Goal: Use online tool/utility: Utilize a website feature to perform a specific function

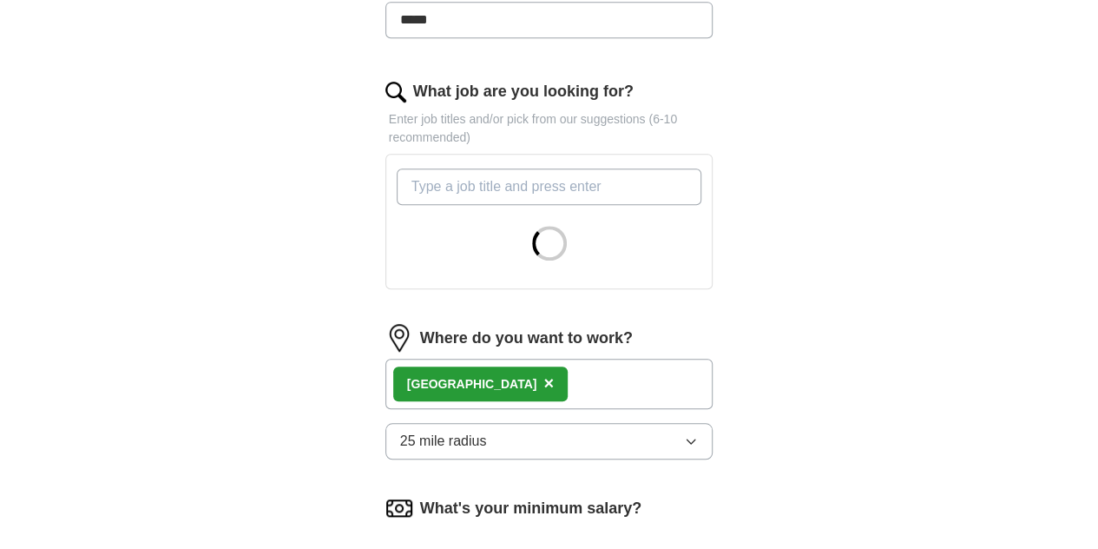
scroll to position [531, 0]
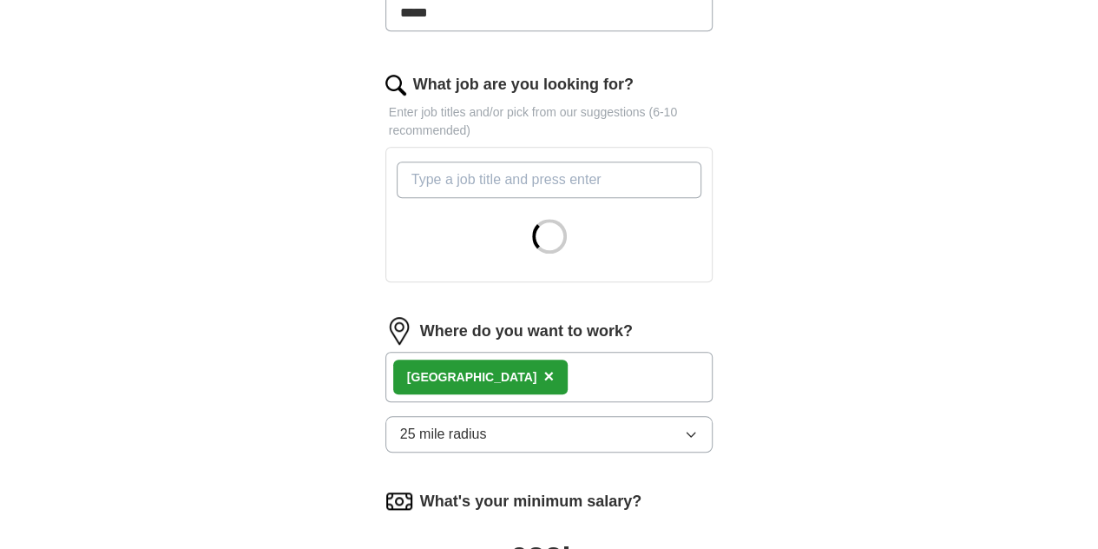
click at [469, 159] on div at bounding box center [549, 215] width 313 height 120
click at [460, 414] on div "Where do you want to work? [GEOGRAPHIC_DATA] × 25 mile radius" at bounding box center [550, 391] width 328 height 149
click at [474, 416] on button "25 mile radius" at bounding box center [550, 434] width 328 height 36
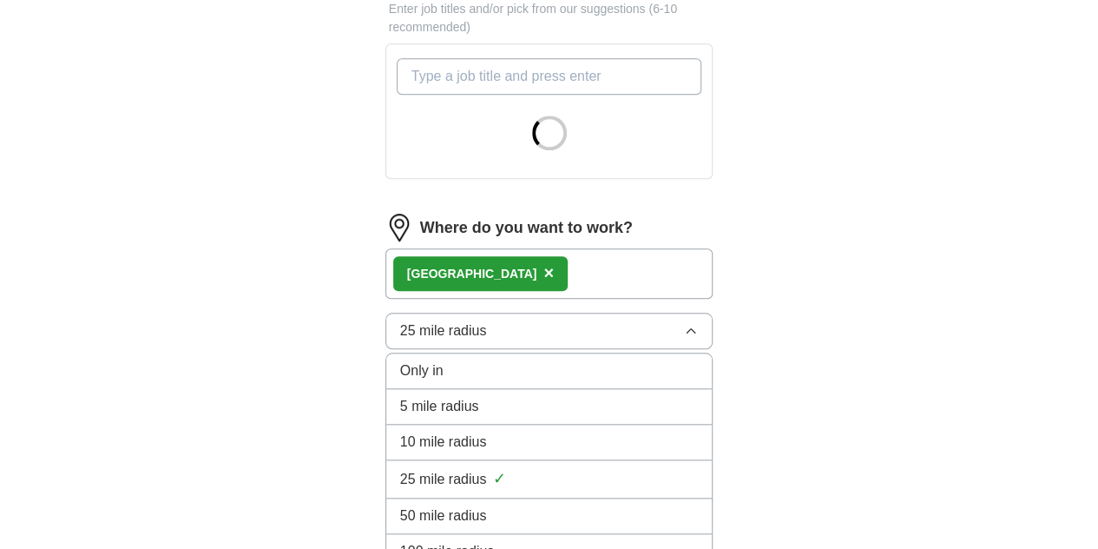
scroll to position [634, 0]
click at [410, 432] on span "10 mile radius" at bounding box center [443, 442] width 87 height 21
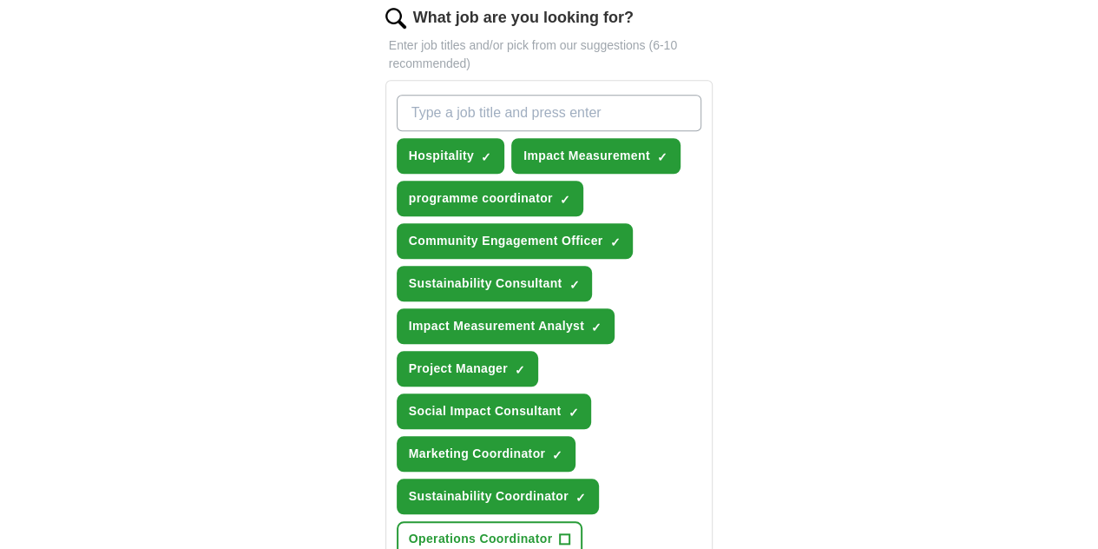
scroll to position [597, 0]
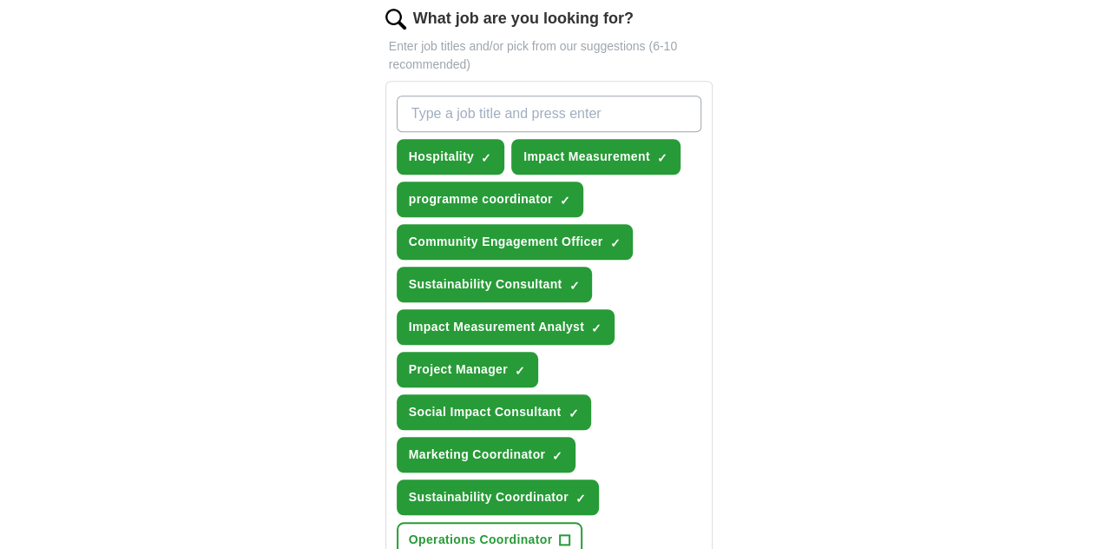
click at [524, 96] on input "What job are you looking for?" at bounding box center [550, 114] width 306 height 36
click at [397, 96] on input "resturant" at bounding box center [550, 114] width 306 height 36
type input "restaurant"
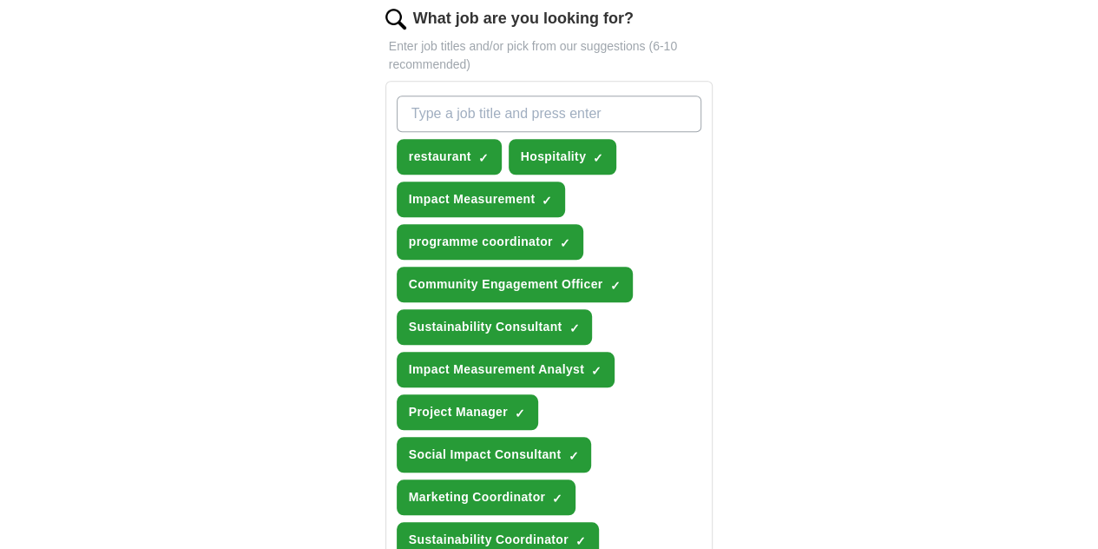
click at [466, 96] on input "What job are you looking for?" at bounding box center [550, 114] width 306 height 36
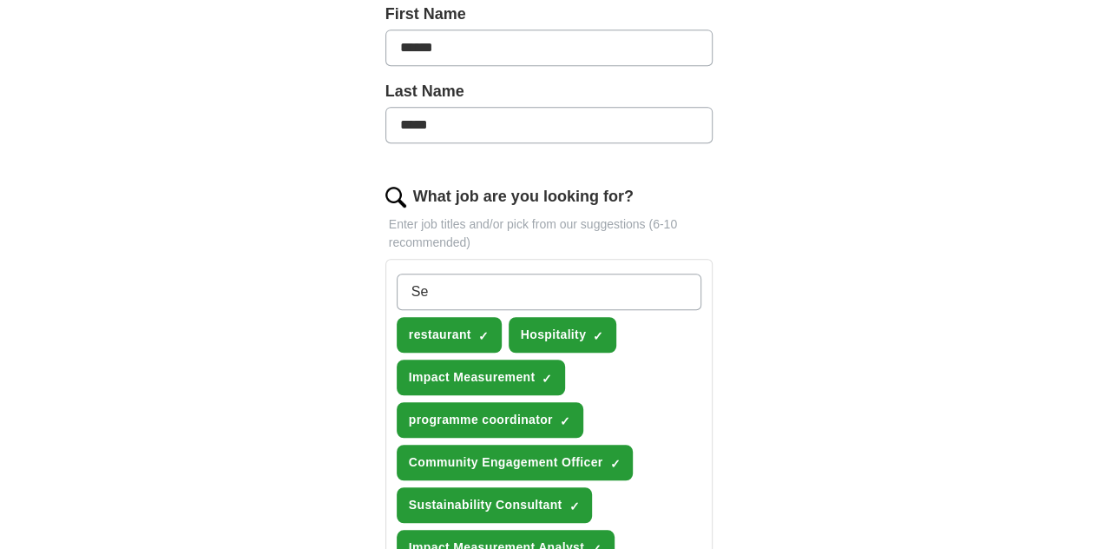
type input "S"
type input "Waiter"
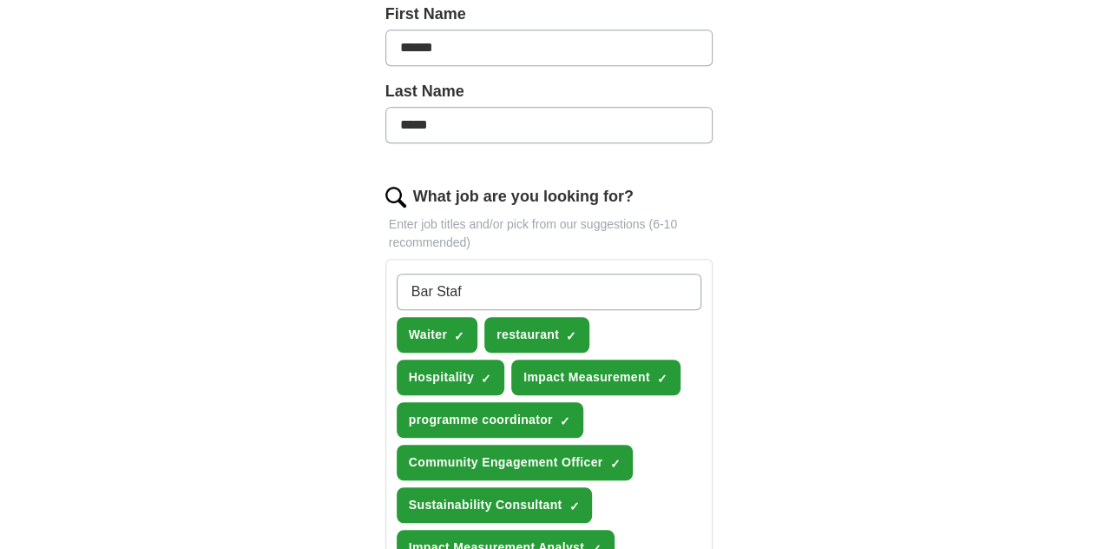
type input "Bar Staff"
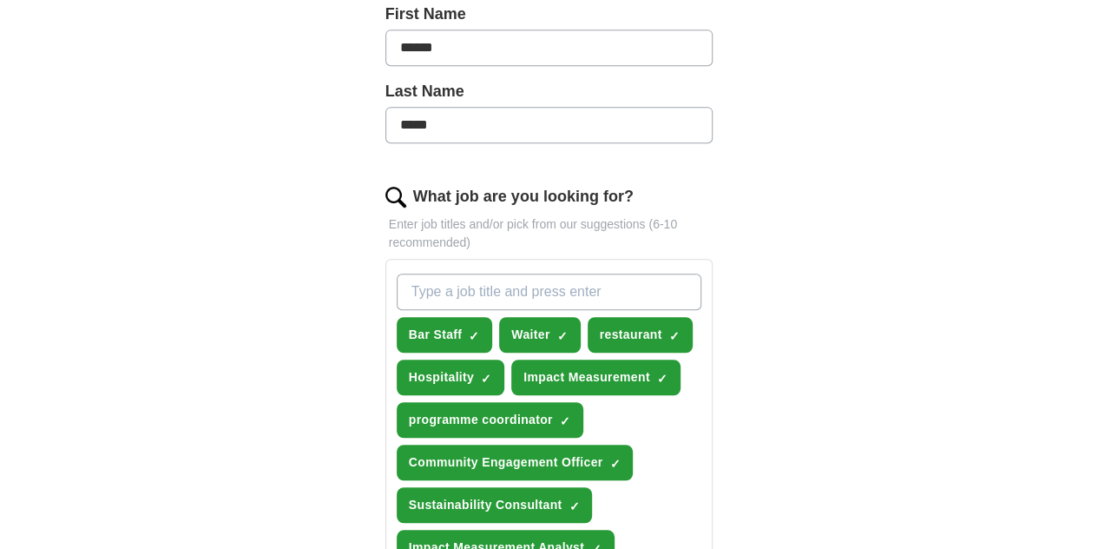
type input "H"
type input "Events"
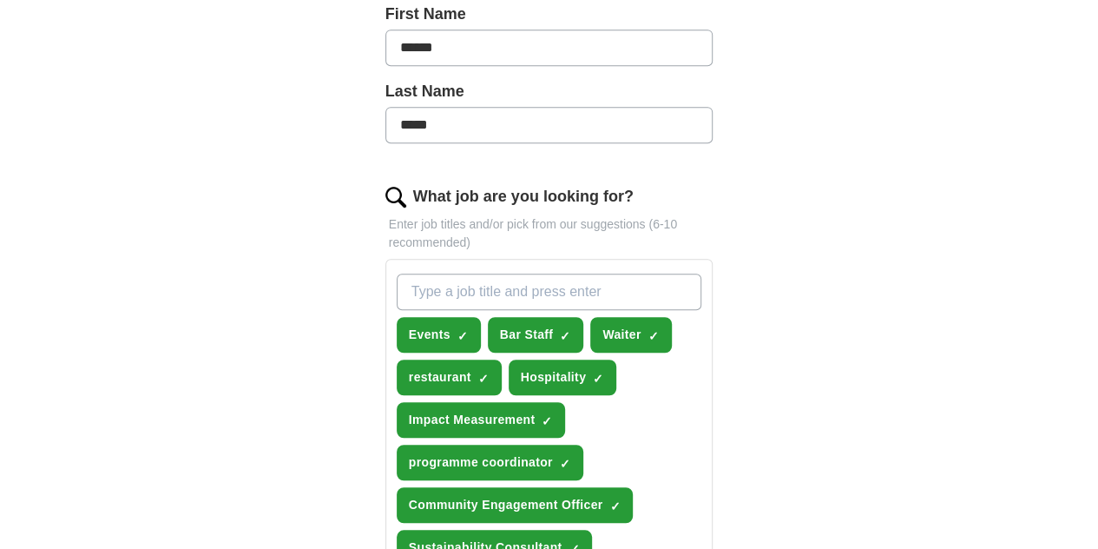
scroll to position [585, 0]
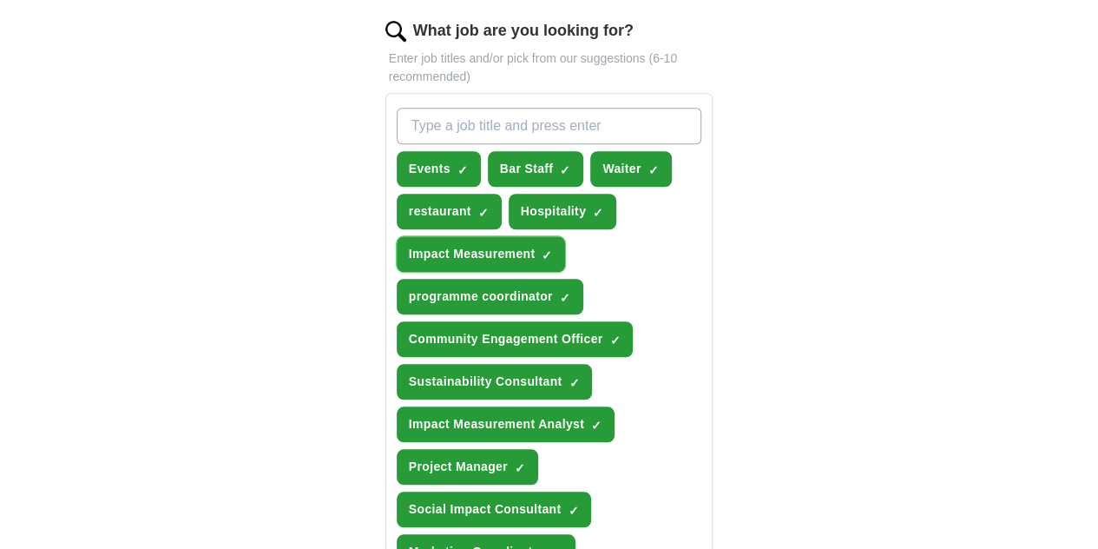
click at [0, 0] on span "×" at bounding box center [0, 0] width 0 height 0
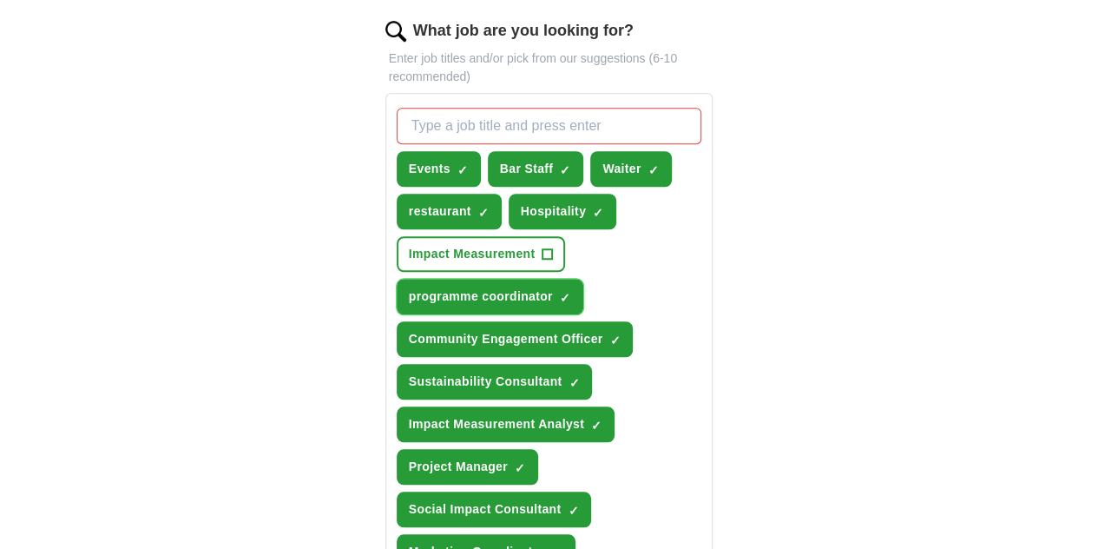
click at [0, 0] on span "×" at bounding box center [0, 0] width 0 height 0
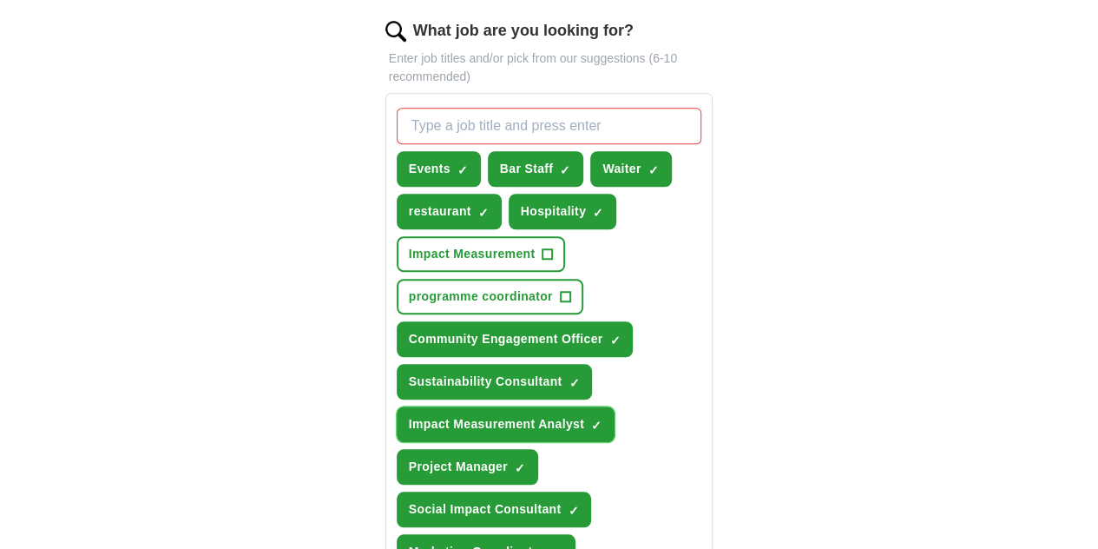
click at [0, 0] on span "×" at bounding box center [0, 0] width 0 height 0
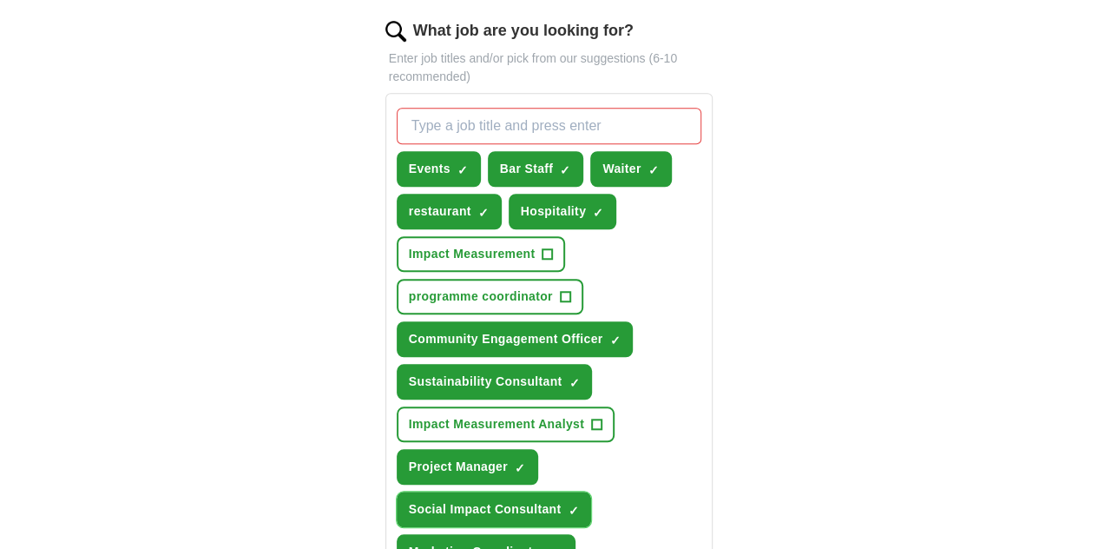
click at [0, 0] on span "×" at bounding box center [0, 0] width 0 height 0
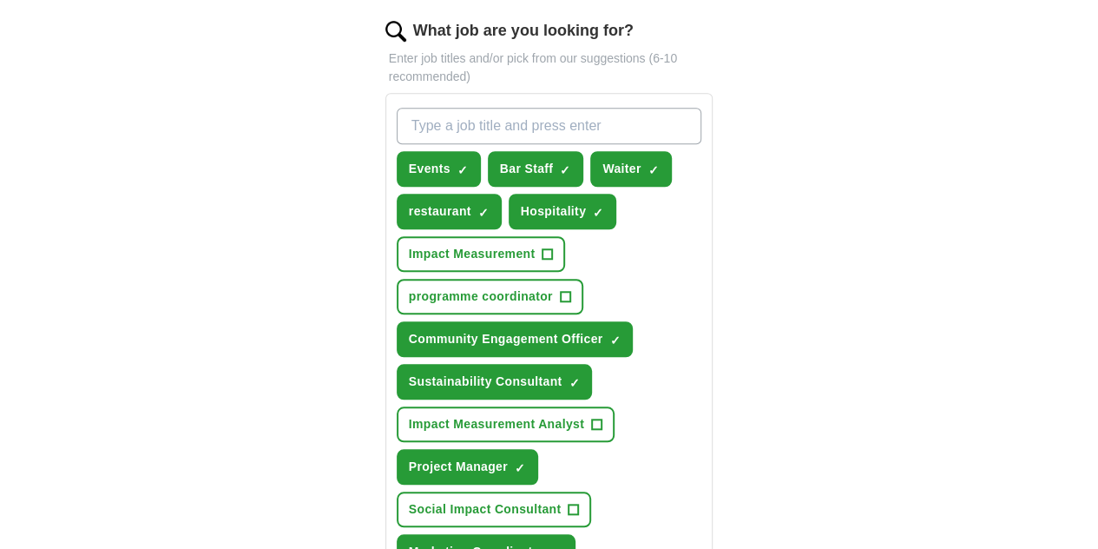
click at [498, 373] on span "Sustainability Consultant" at bounding box center [486, 382] width 154 height 18
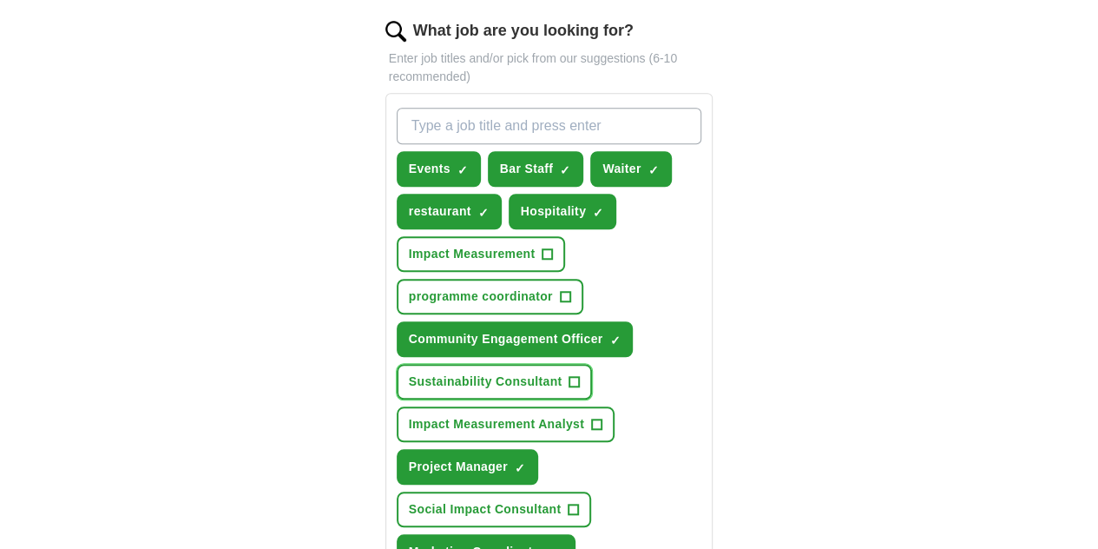
scroll to position [625, 0]
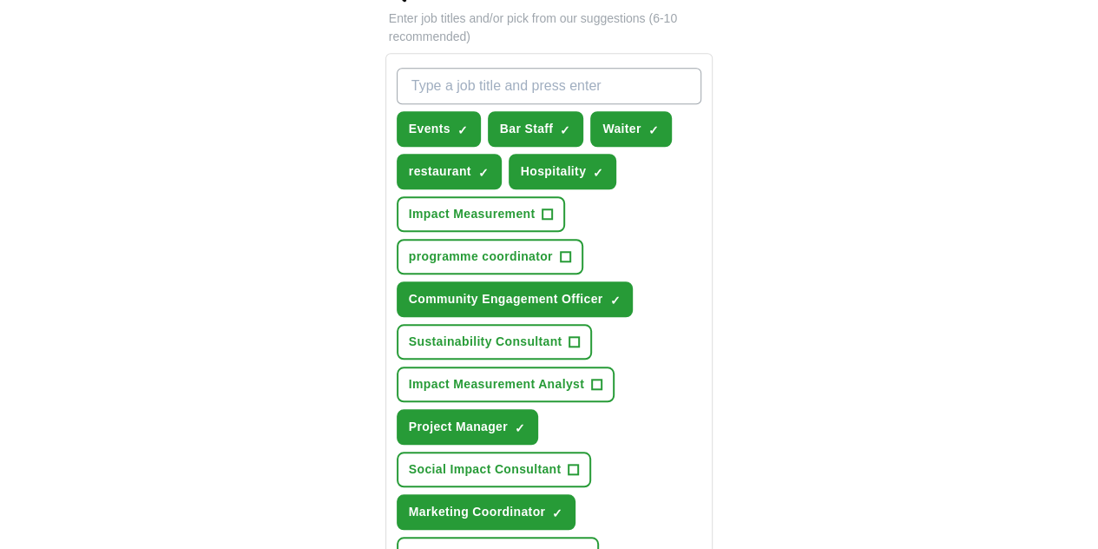
click at [490, 68] on input "What job are you looking for?" at bounding box center [550, 86] width 306 height 36
type input "Retail"
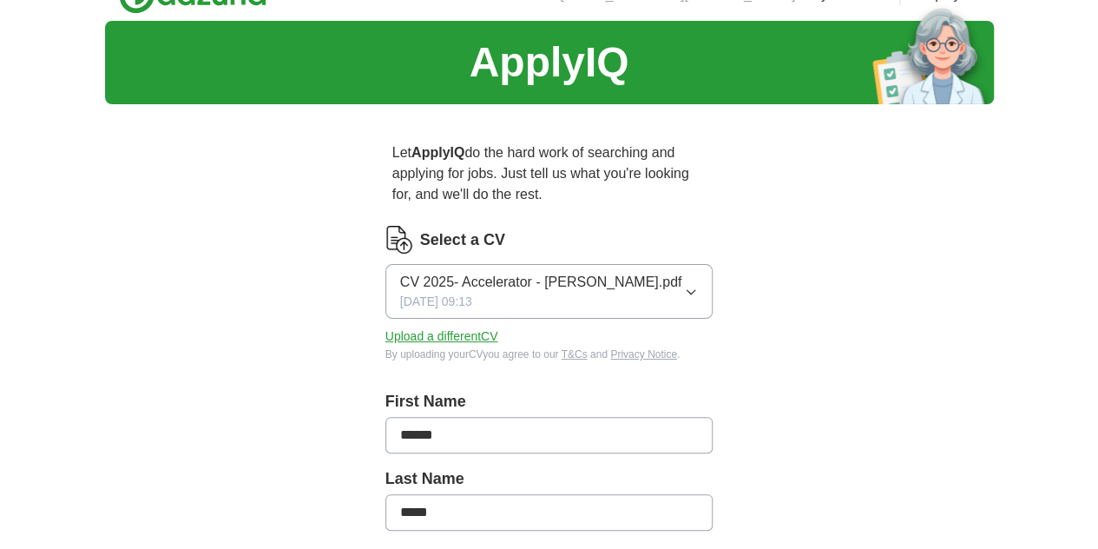
scroll to position [15, 0]
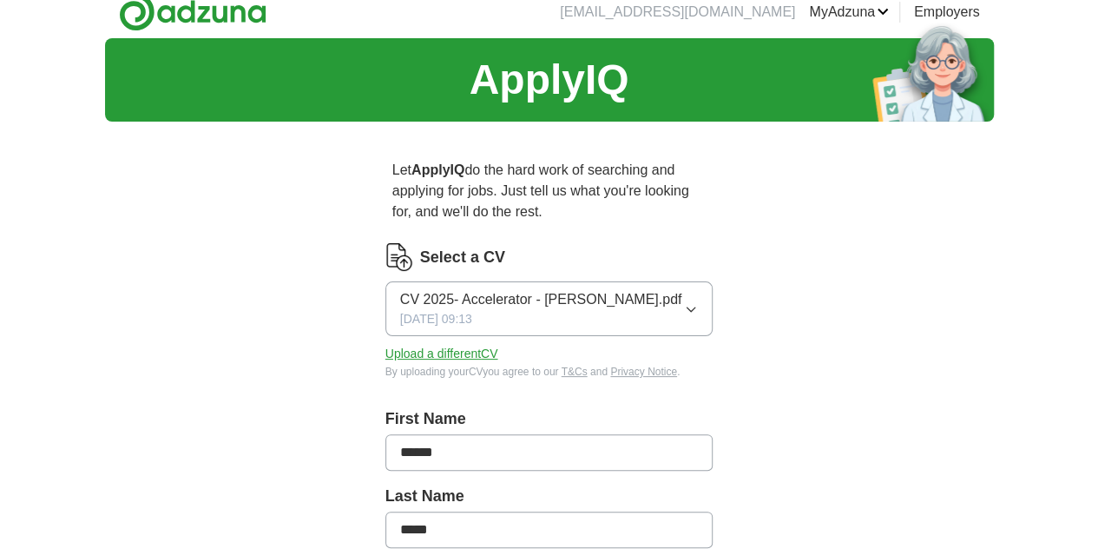
click at [439, 289] on span "CV 2025- Accelerator - [PERSON_NAME].pdf" at bounding box center [541, 299] width 282 height 21
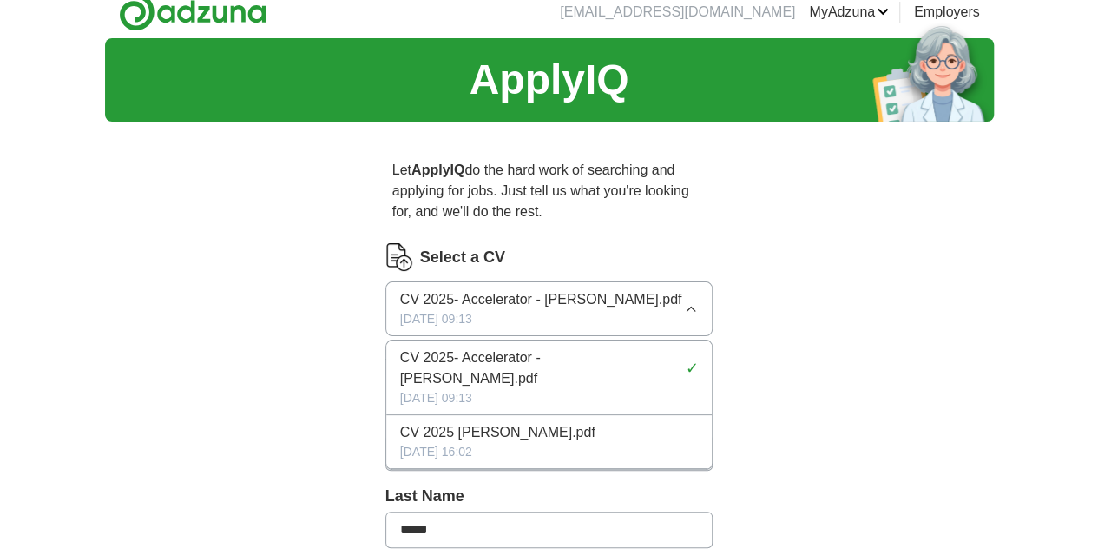
click at [466, 208] on p "Let ApplyIQ do the hard work of searching and applying for jobs. Just tell us w…" at bounding box center [550, 191] width 328 height 76
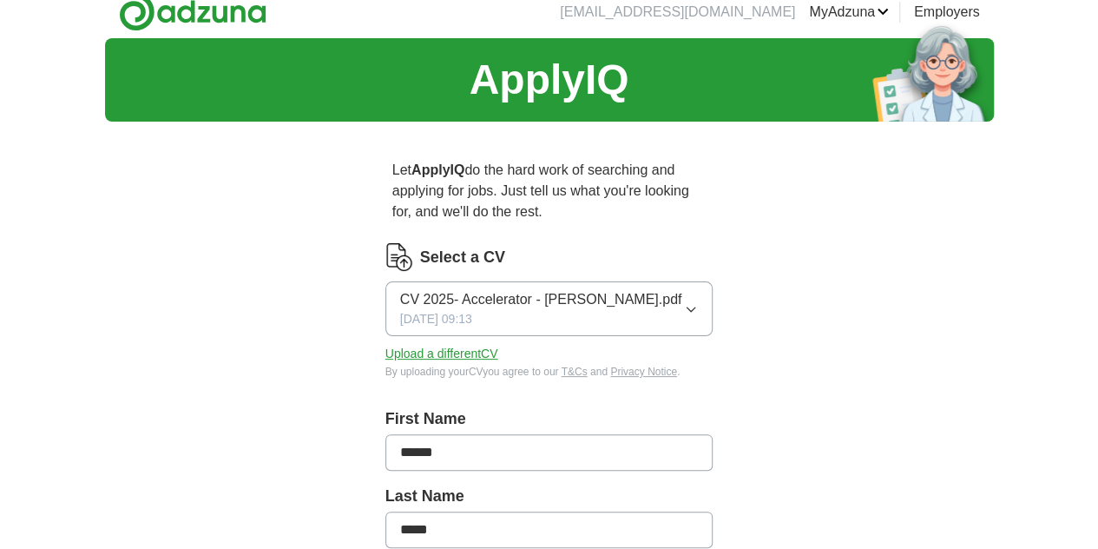
click at [391, 345] on button "Upload a different CV" at bounding box center [442, 354] width 113 height 18
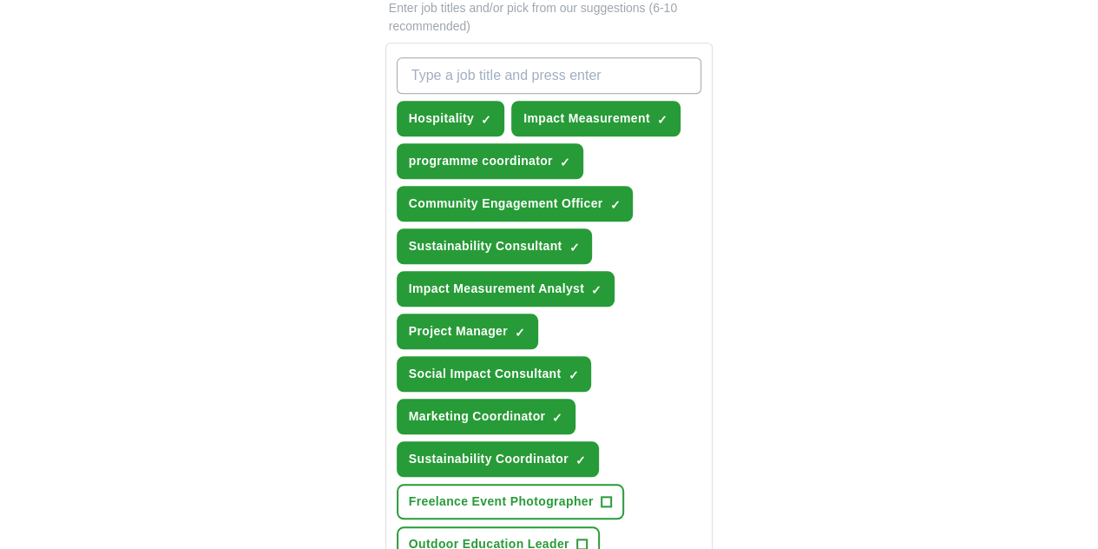
scroll to position [619, 0]
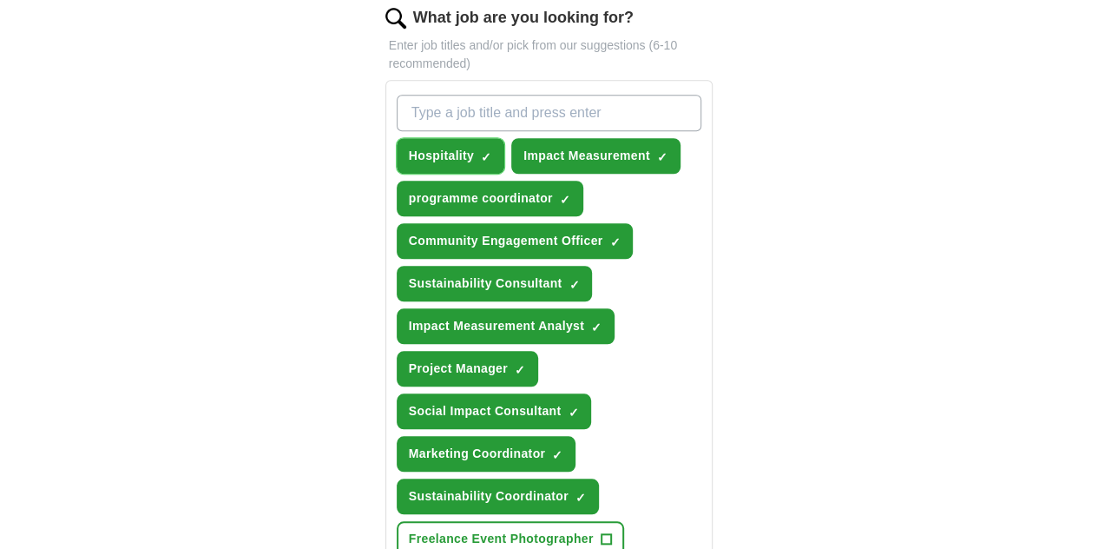
click at [425, 147] on span "Hospitality" at bounding box center [441, 156] width 65 height 18
click at [524, 147] on span "Impact Measurement" at bounding box center [587, 156] width 127 height 18
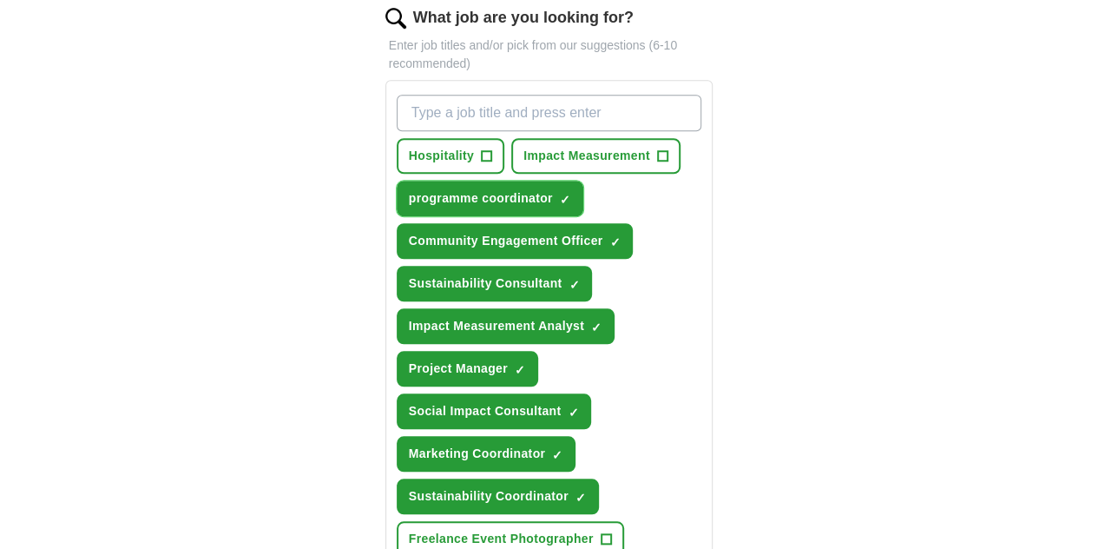
click at [497, 189] on span "programme coordinator" at bounding box center [481, 198] width 144 height 18
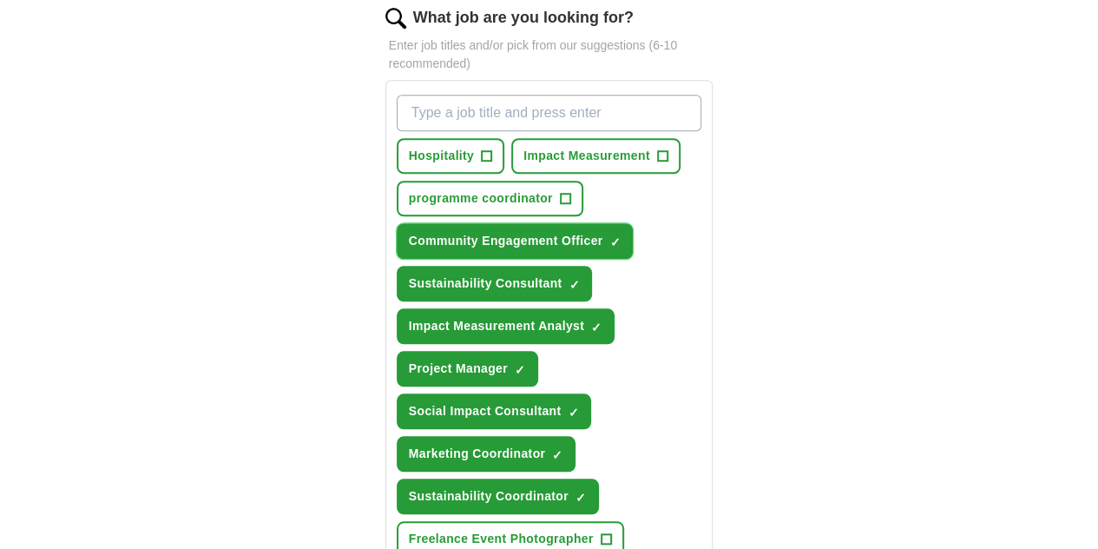
click at [493, 232] on span "Community Engagement Officer" at bounding box center [506, 241] width 195 height 18
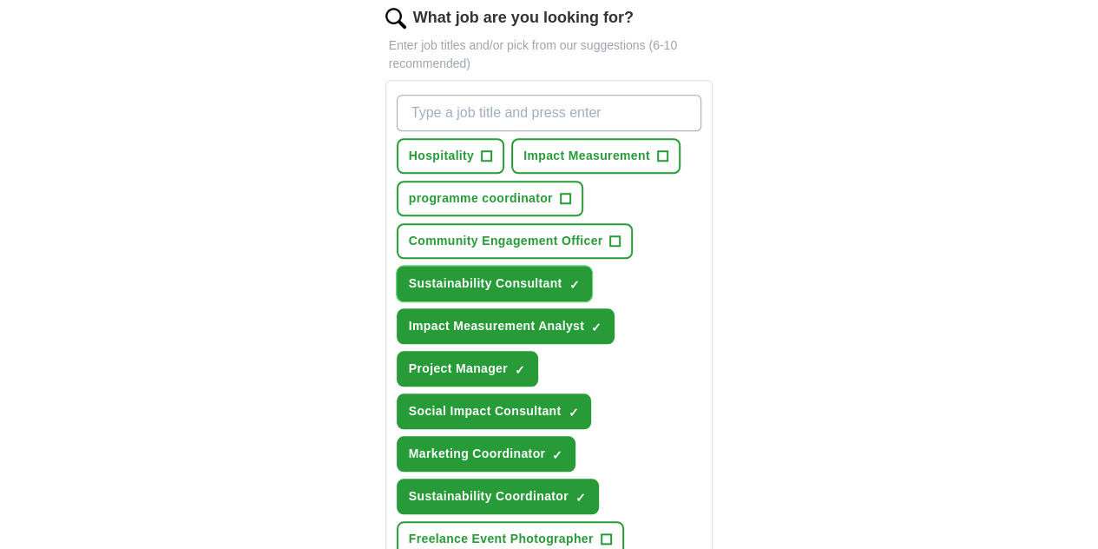
click at [477, 274] on span "Sustainability Consultant" at bounding box center [486, 283] width 154 height 18
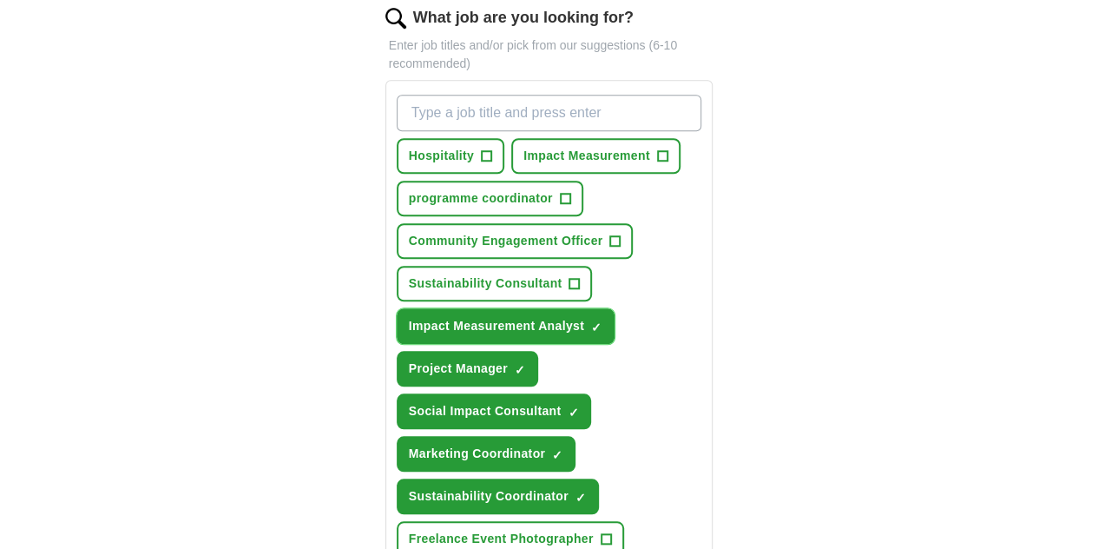
click at [476, 317] on span "Impact Measurement Analyst" at bounding box center [496, 326] width 175 height 18
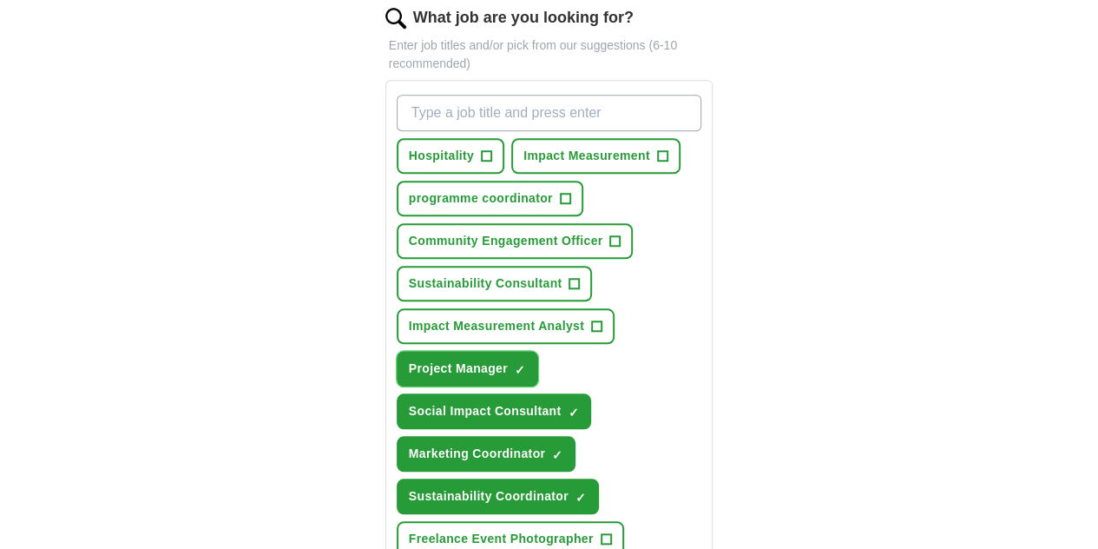
click at [508, 359] on span "Project Manager" at bounding box center [458, 368] width 99 height 18
click at [576, 436] on button "Marketing Coordinator ✓ ×" at bounding box center [486, 454] width 179 height 36
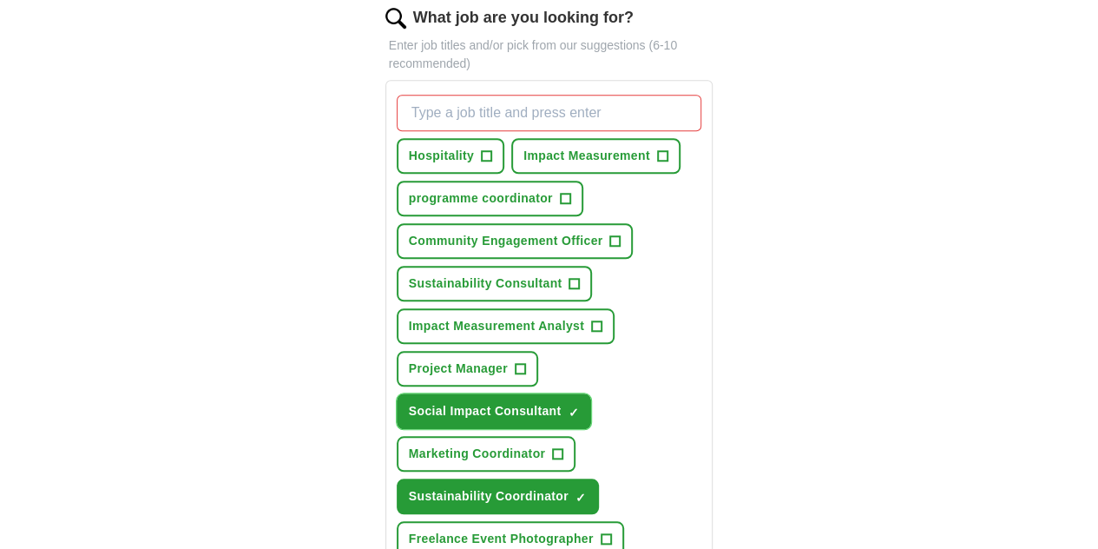
click at [491, 393] on button "Social Impact Consultant ✓ ×" at bounding box center [494, 411] width 195 height 36
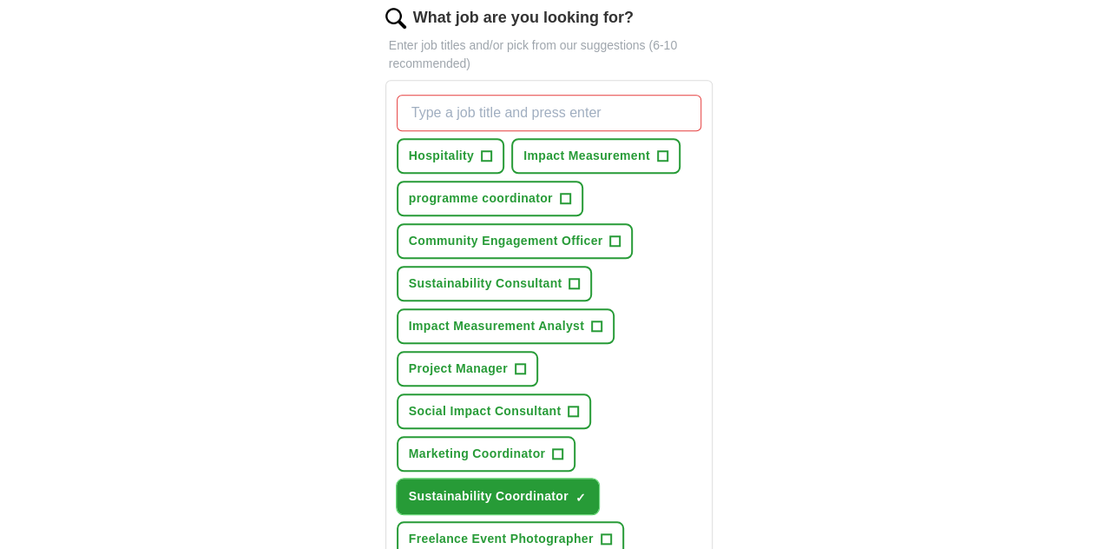
click at [474, 478] on button "Sustainability Coordinator ✓ ×" at bounding box center [498, 496] width 202 height 36
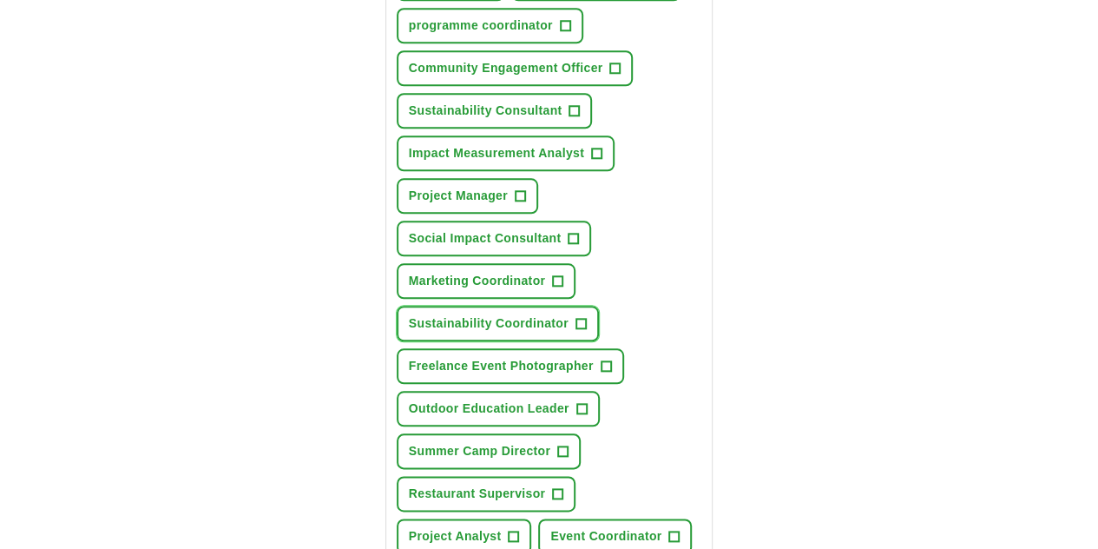
scroll to position [793, 0]
click at [546, 484] on span "Restaurant Supervisor" at bounding box center [477, 493] width 137 height 18
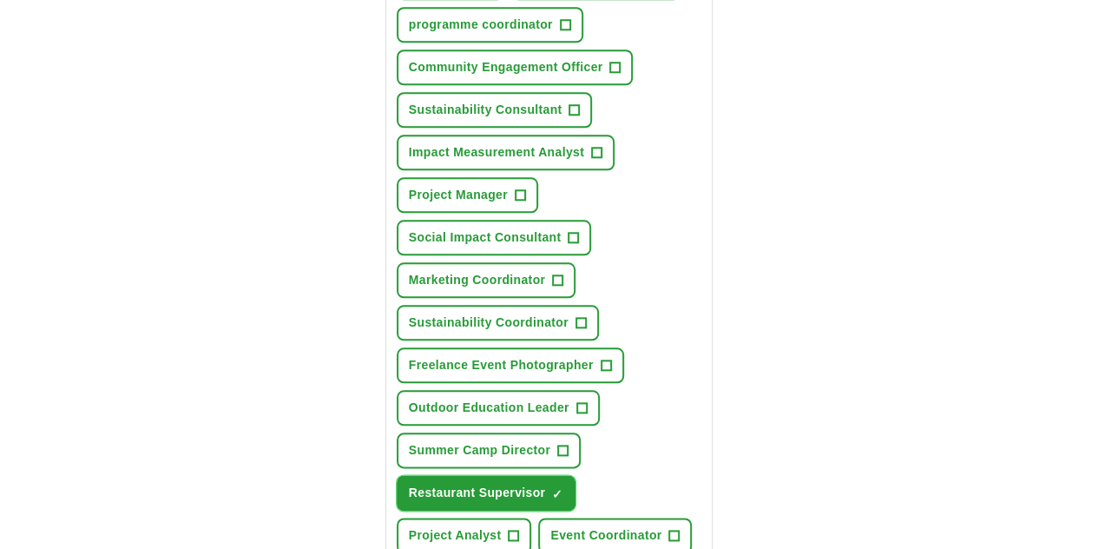
click at [546, 484] on span "Restaurant Supervisor" at bounding box center [477, 493] width 137 height 18
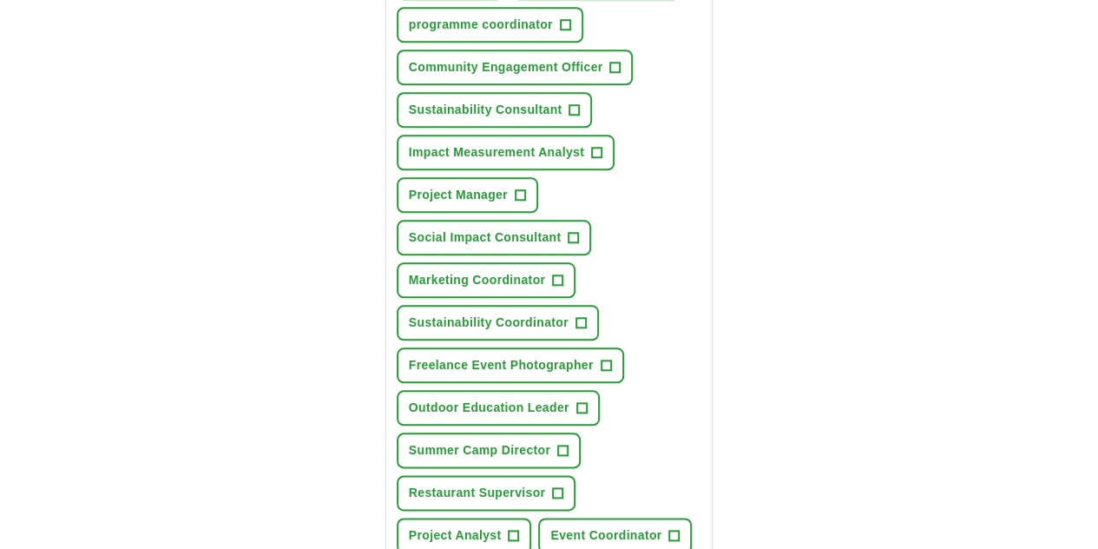
scroll to position [670, 0]
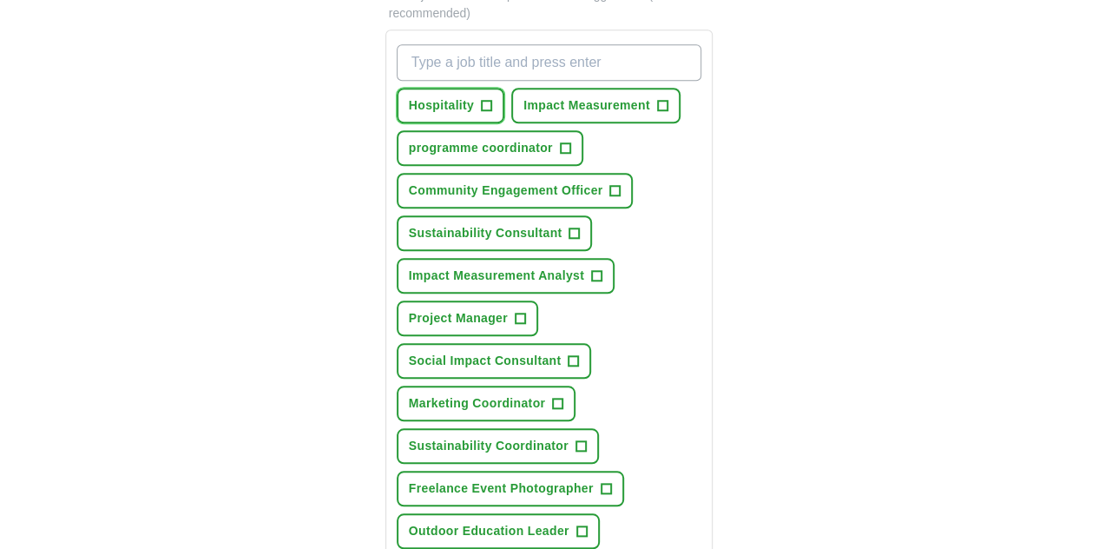
click at [409, 96] on span "Hospitality" at bounding box center [441, 105] width 65 height 18
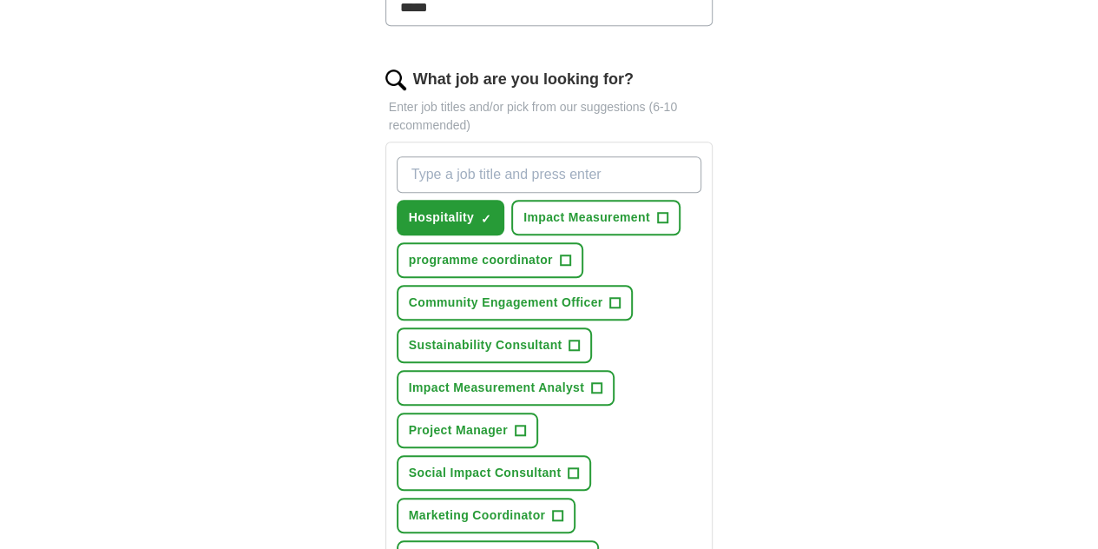
scroll to position [557, 0]
click at [459, 157] on input "What job are you looking for?" at bounding box center [550, 175] width 306 height 36
click at [545, 507] on span "Marketing Coordinator" at bounding box center [477, 516] width 136 height 18
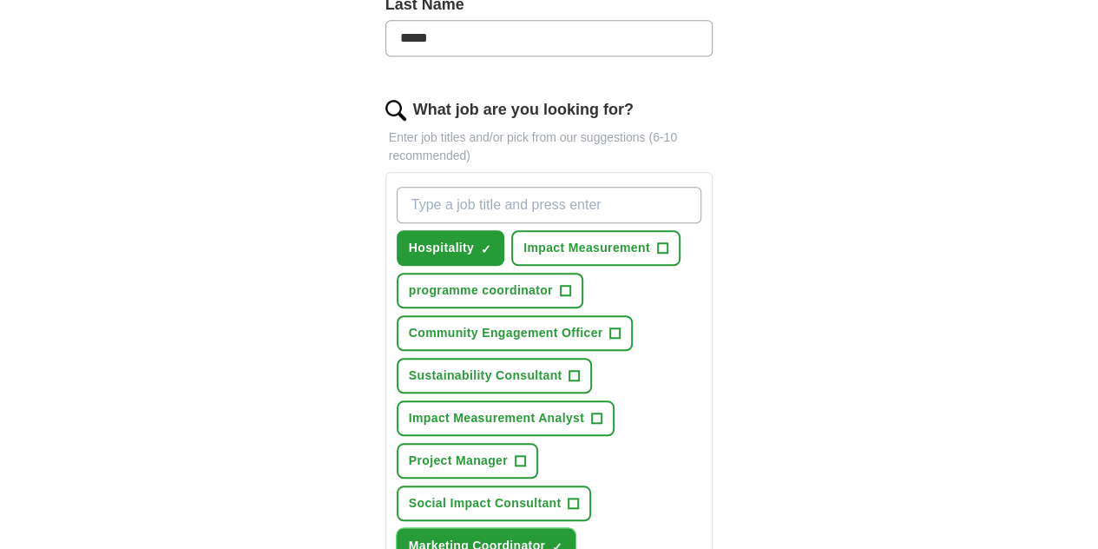
scroll to position [526, 0]
click at [458, 188] on input "What job are you looking for?" at bounding box center [550, 206] width 306 height 36
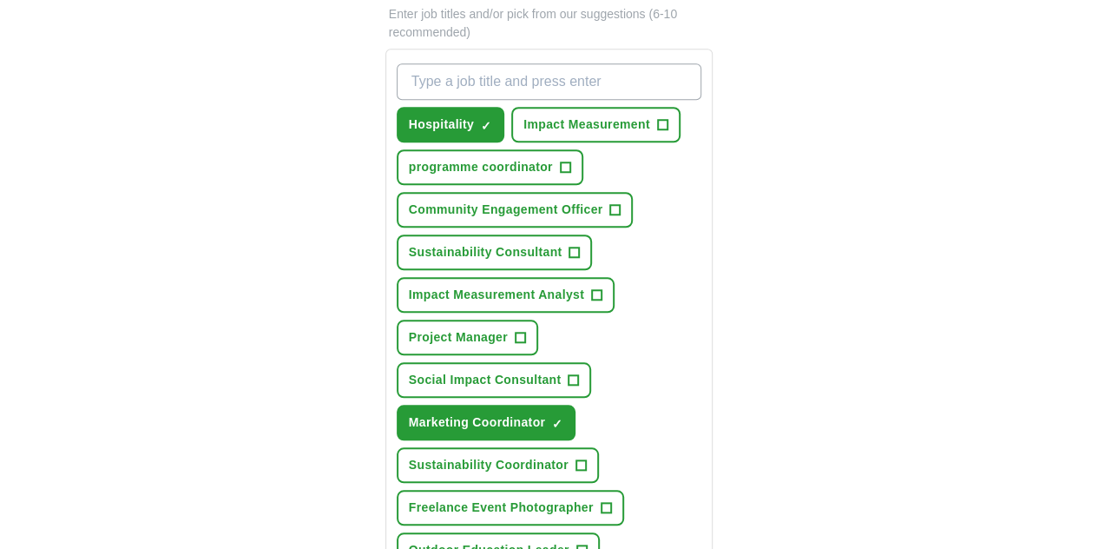
scroll to position [650, 0]
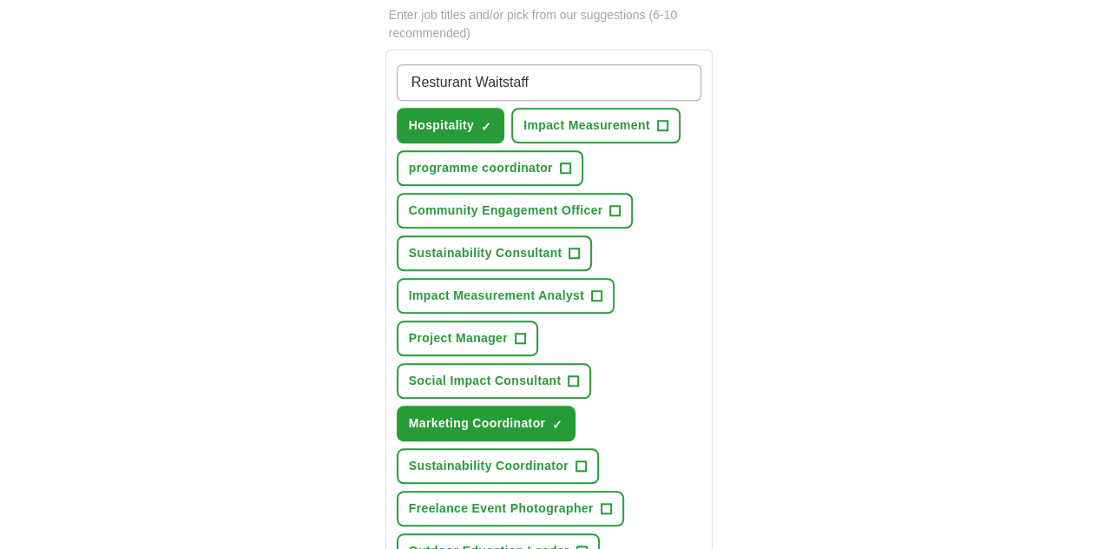
type input "Restaurant Waitstaff"
click at [542, 64] on input "Restaurant Waitstaff" at bounding box center [550, 82] width 306 height 36
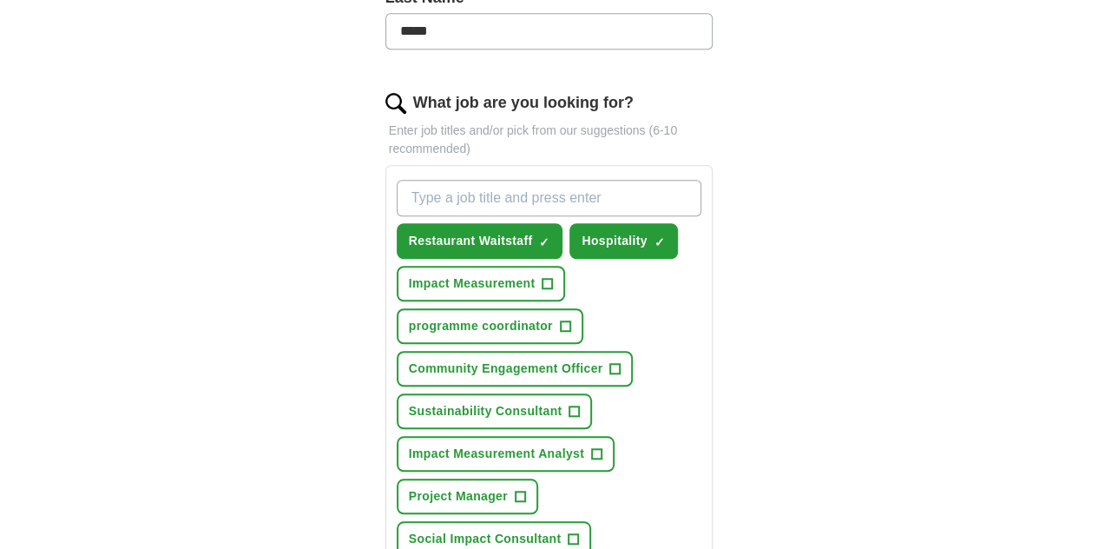
scroll to position [533, 0]
type input "E"
type input "Retail"
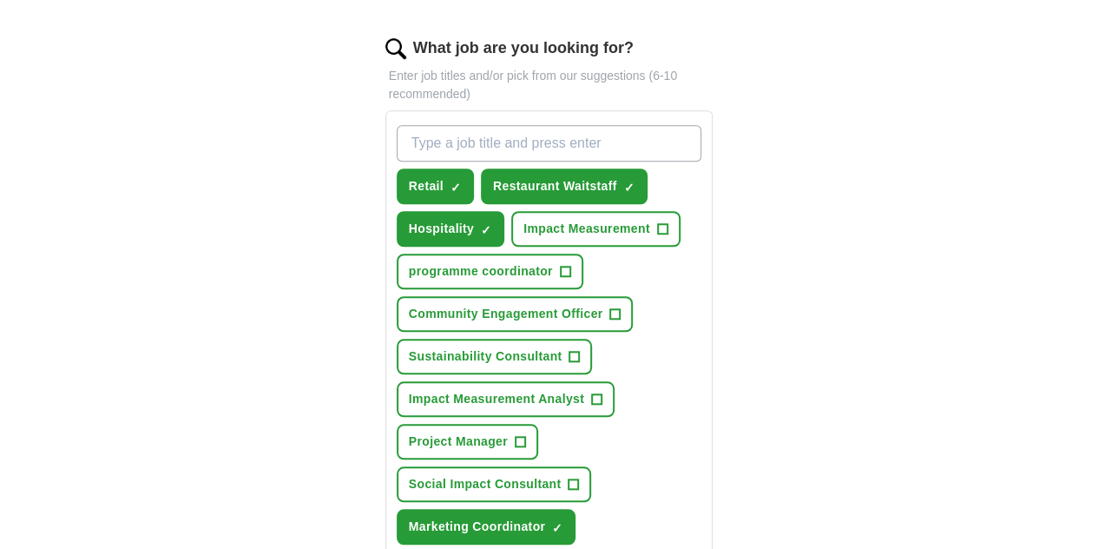
scroll to position [567, 0]
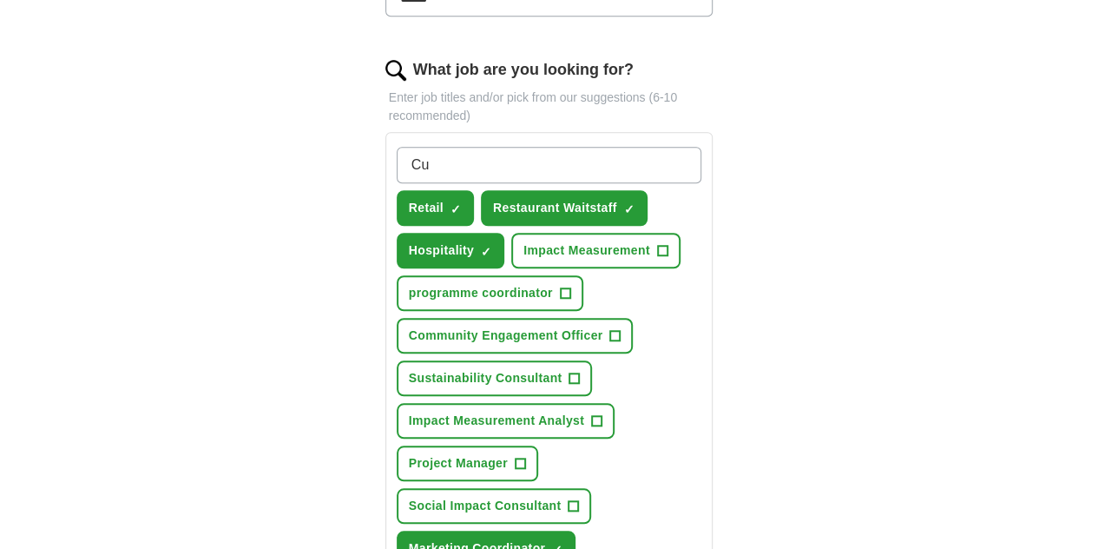
type input "C"
type input "Sales"
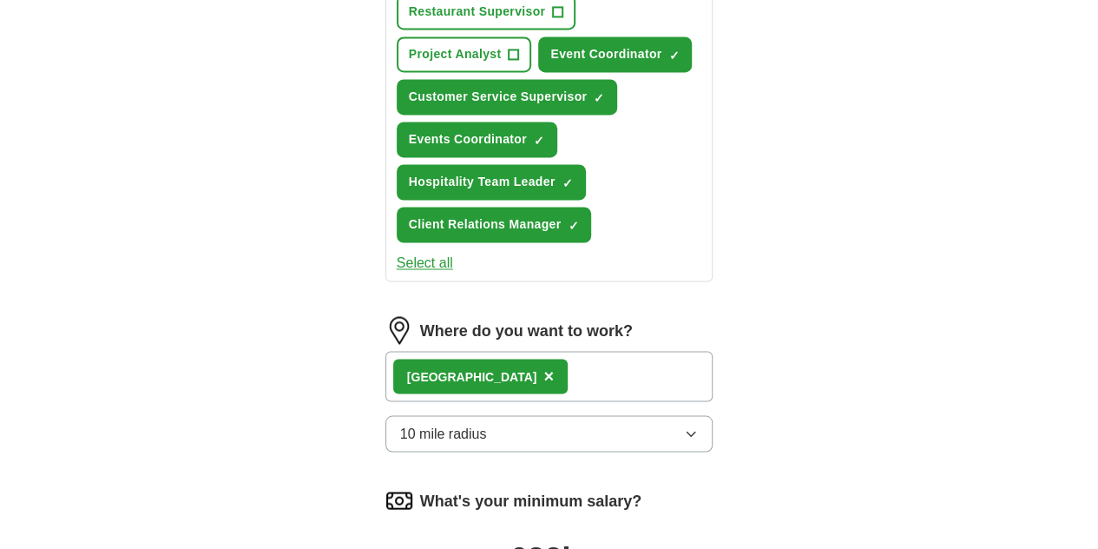
scroll to position [1363, 0]
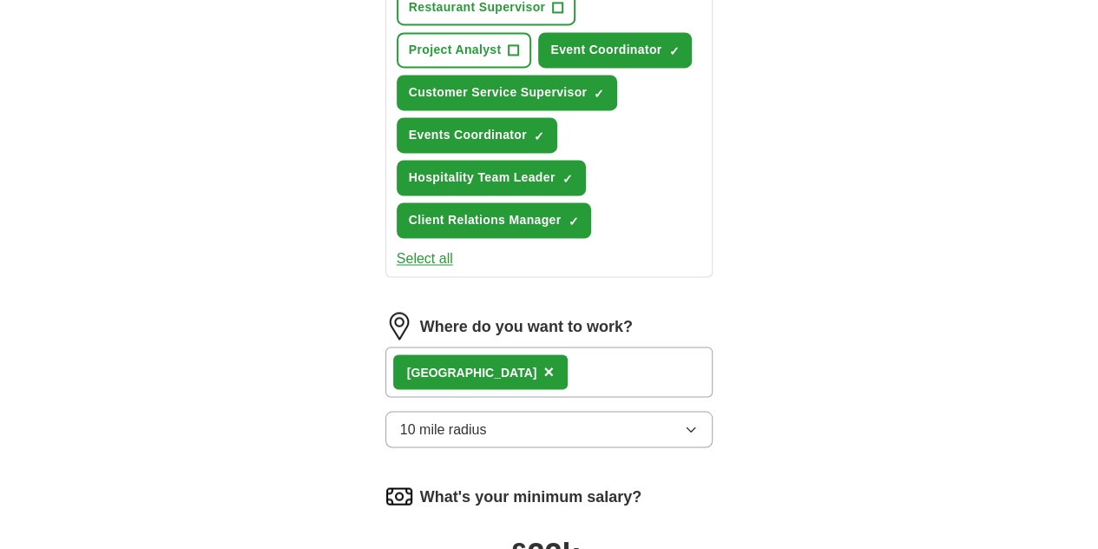
drag, startPoint x: 377, startPoint y: 331, endPoint x: 346, endPoint y: 324, distance: 32.0
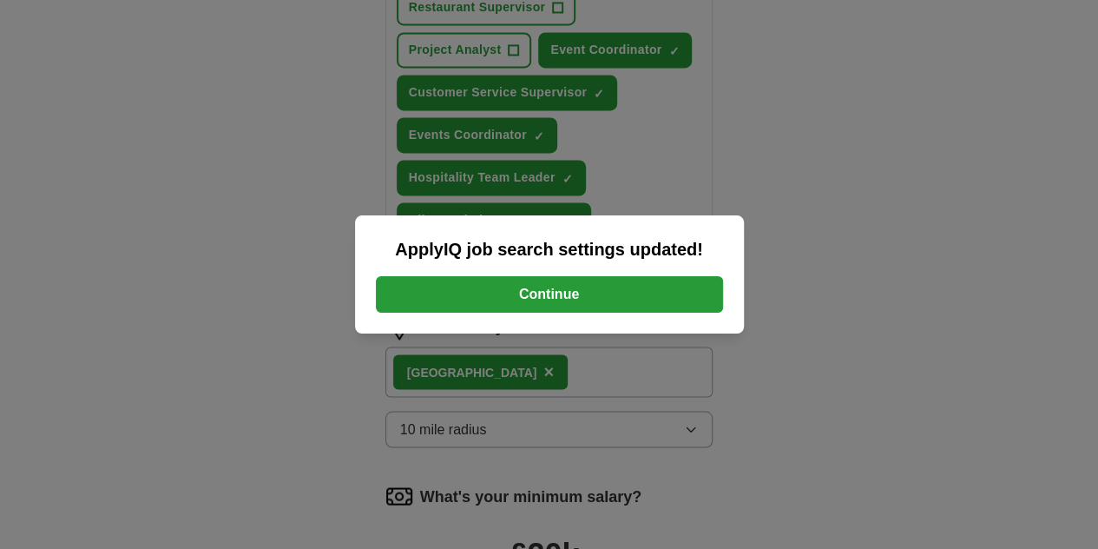
click at [541, 277] on button "Continue" at bounding box center [549, 294] width 347 height 36
